Goal: Task Accomplishment & Management: Use online tool/utility

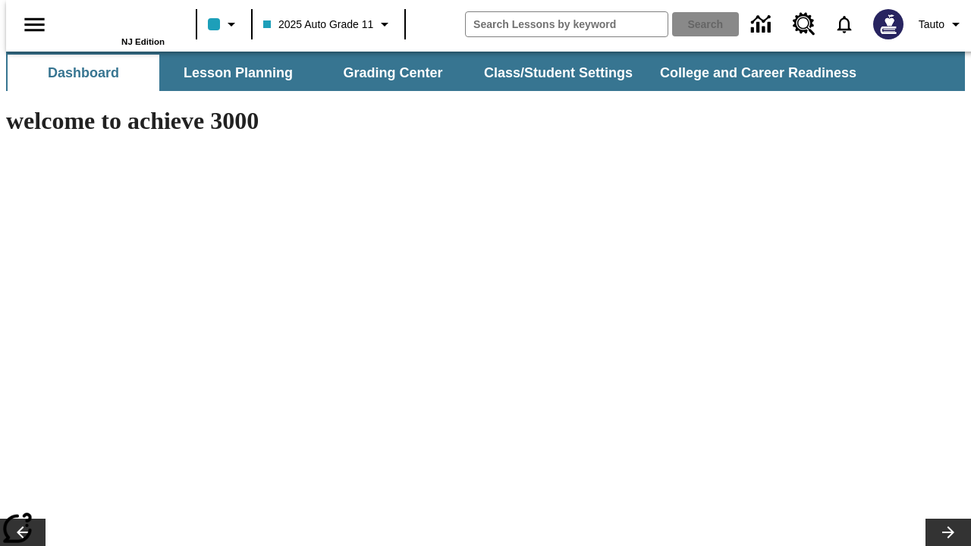
type input "-1"
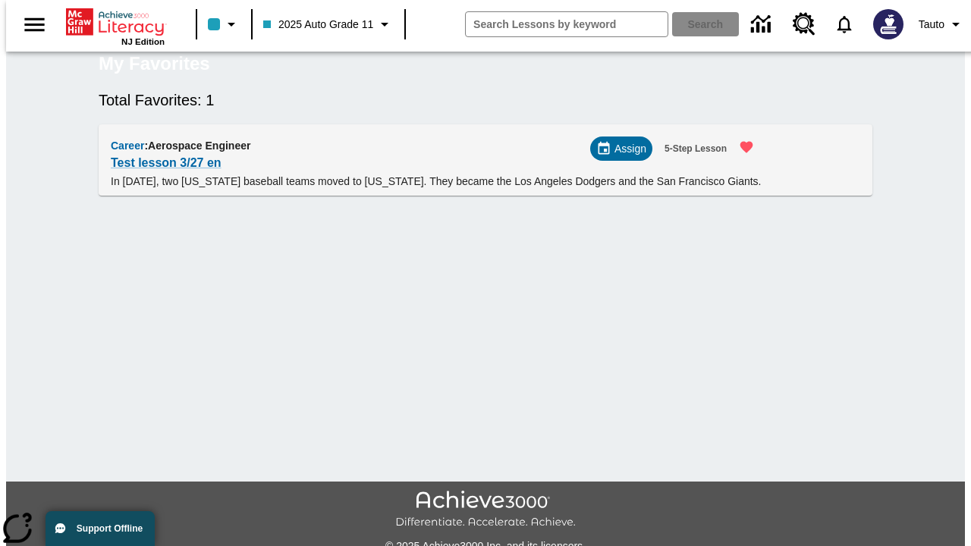
click at [627, 157] on span "Assign" at bounding box center [630, 149] width 32 height 16
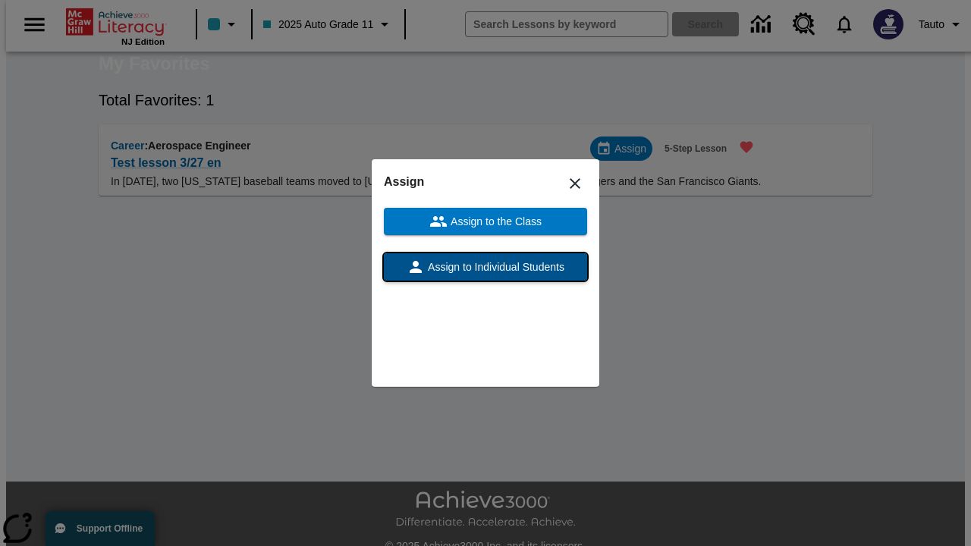
click at [485, 267] on span "Assign to Individual Students" at bounding box center [495, 267] width 140 height 16
